Goal: Task Accomplishment & Management: Manage account settings

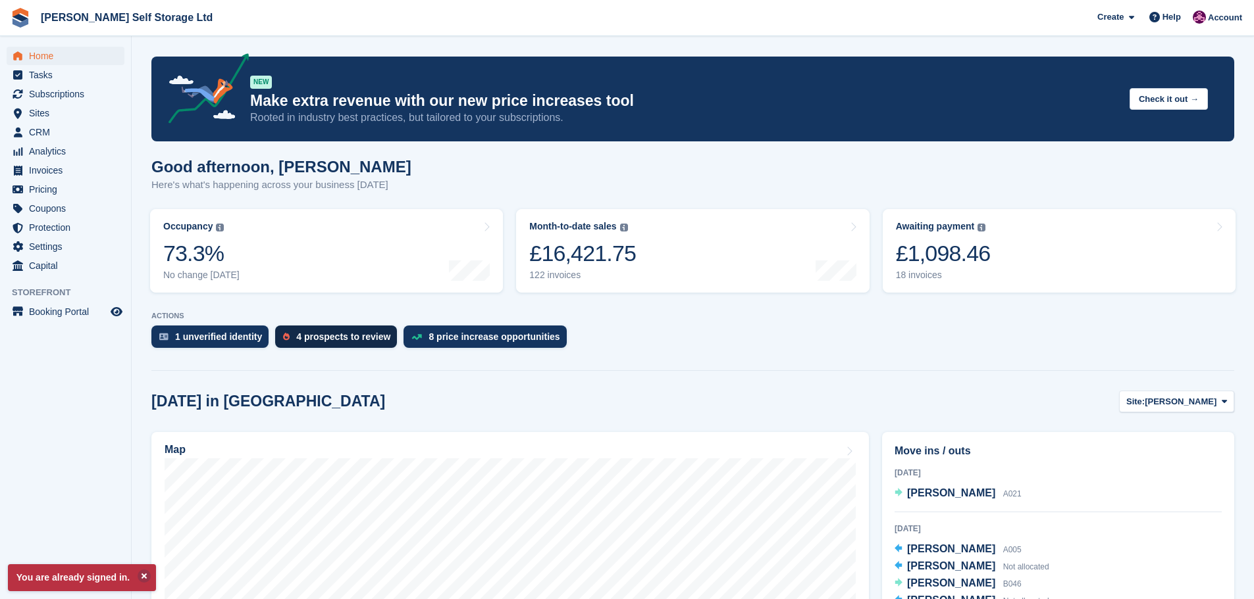
click at [312, 338] on div "4 prospects to review" at bounding box center [343, 337] width 94 height 11
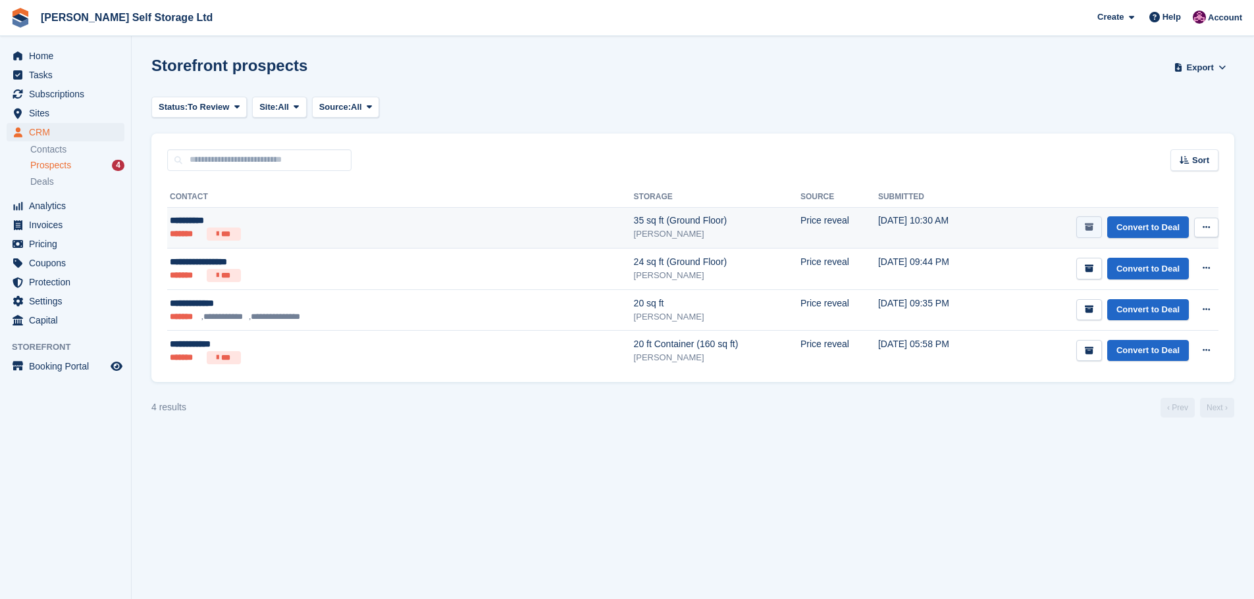
click at [1088, 230] on icon "submit" at bounding box center [1088, 227] width 9 height 9
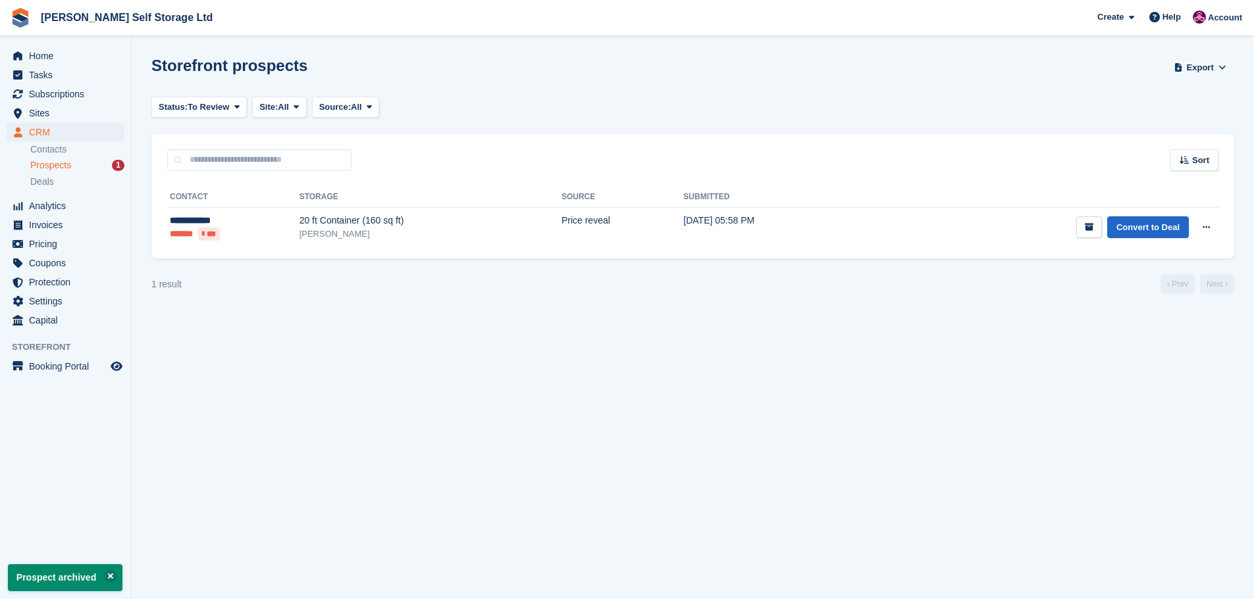
click at [1088, 230] on icon "submit" at bounding box center [1088, 227] width 9 height 9
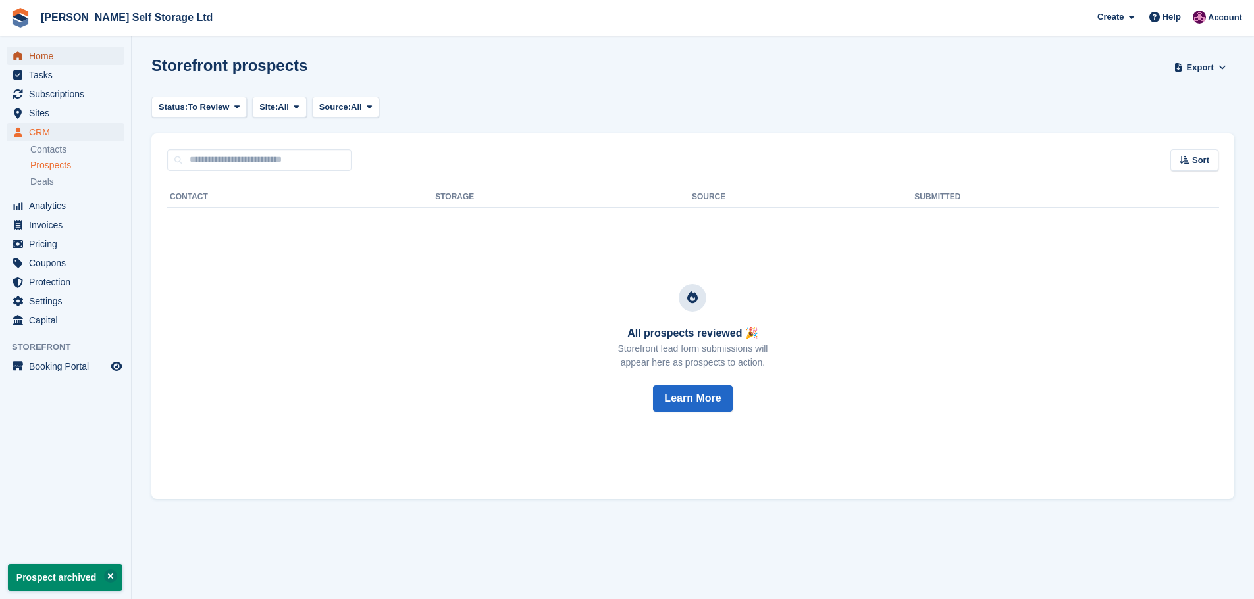
click at [40, 59] on span "Home" at bounding box center [68, 56] width 79 height 18
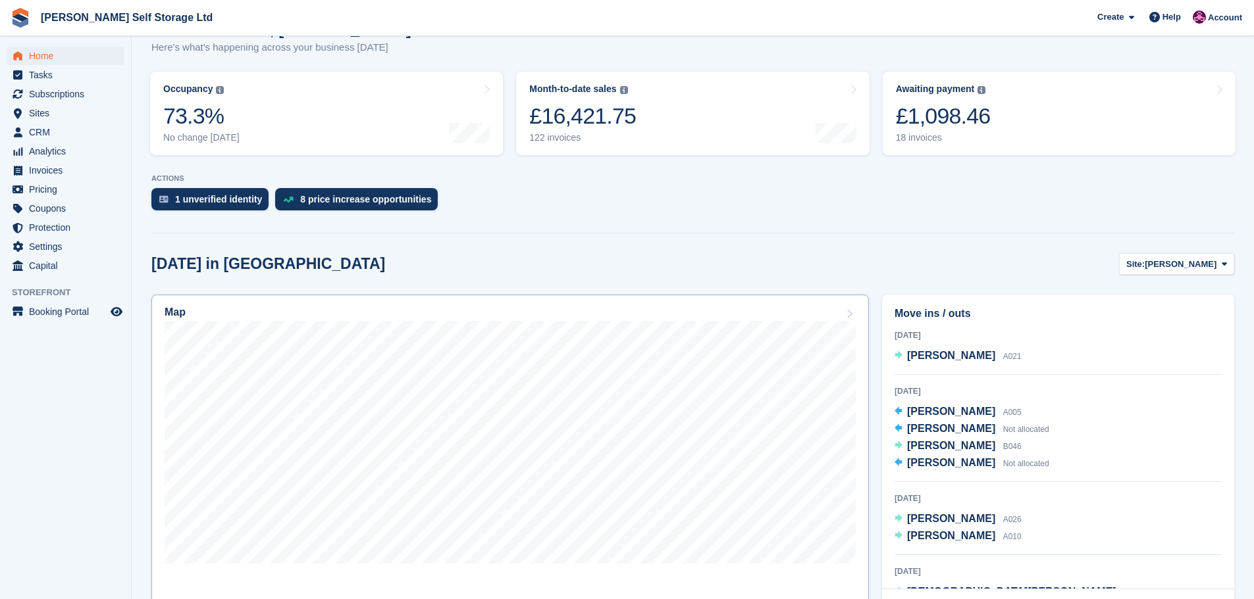
scroll to position [132, 0]
